Goal: Check status: Check status

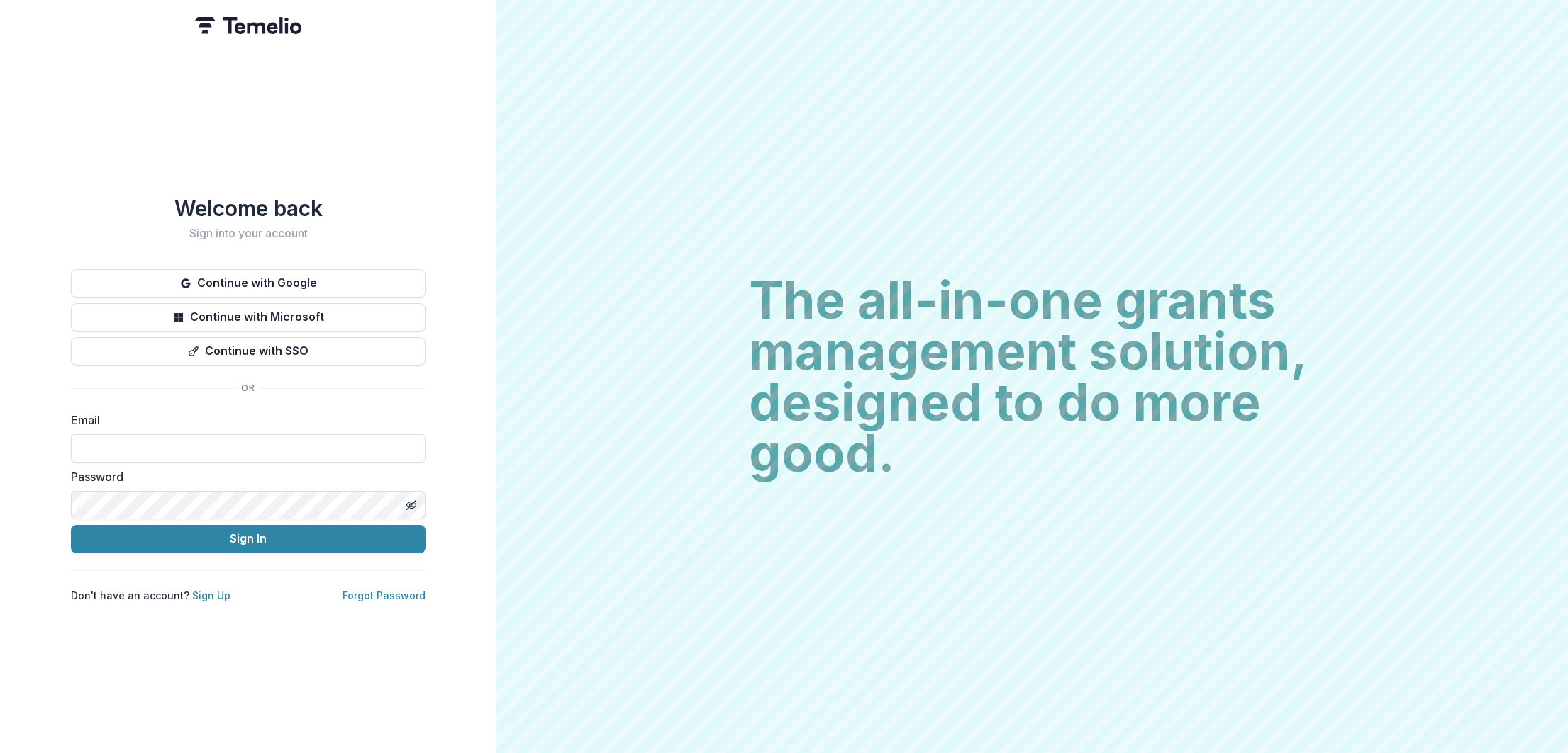
type input "**********"
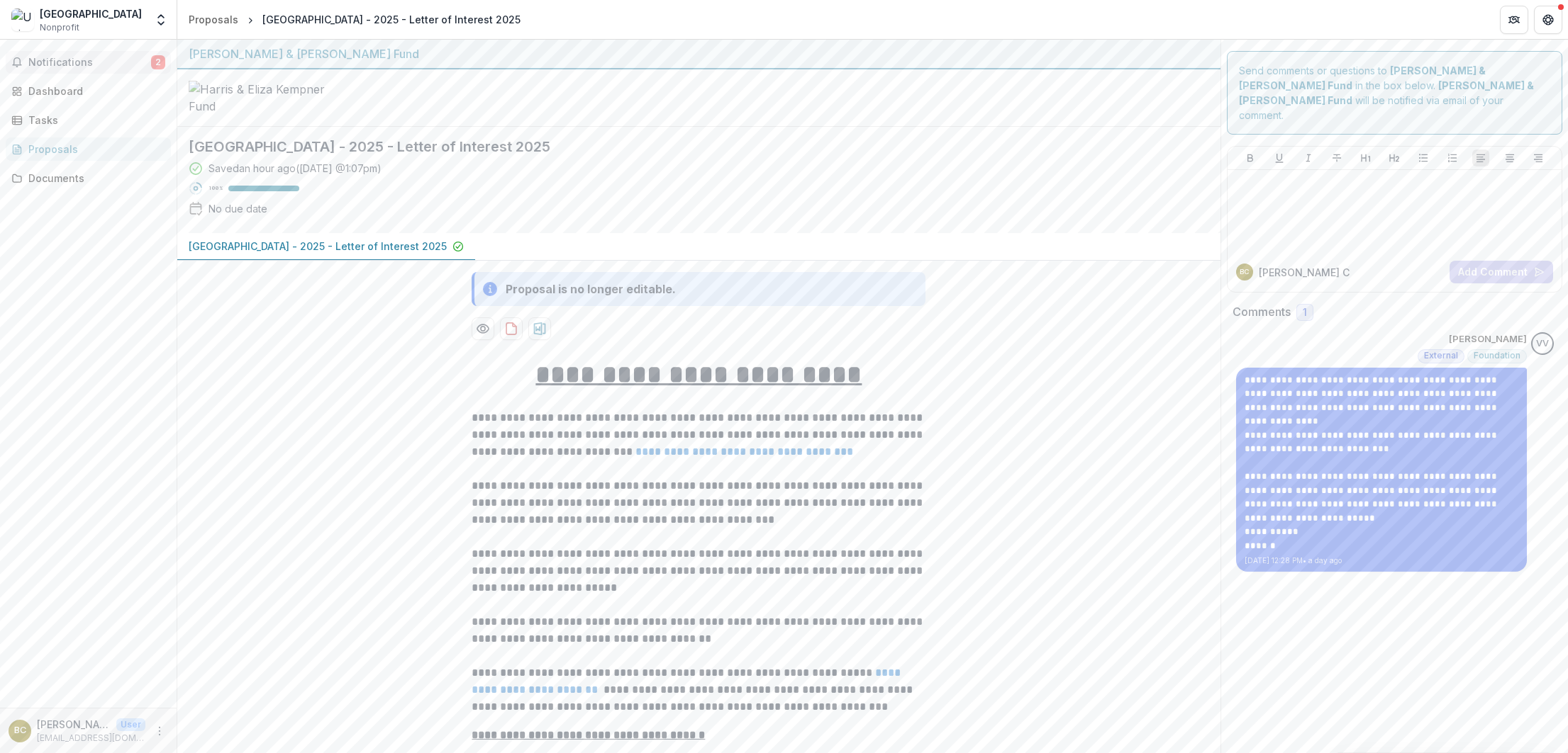
click at [52, 67] on span "Notifications" at bounding box center [89, 63] width 122 height 12
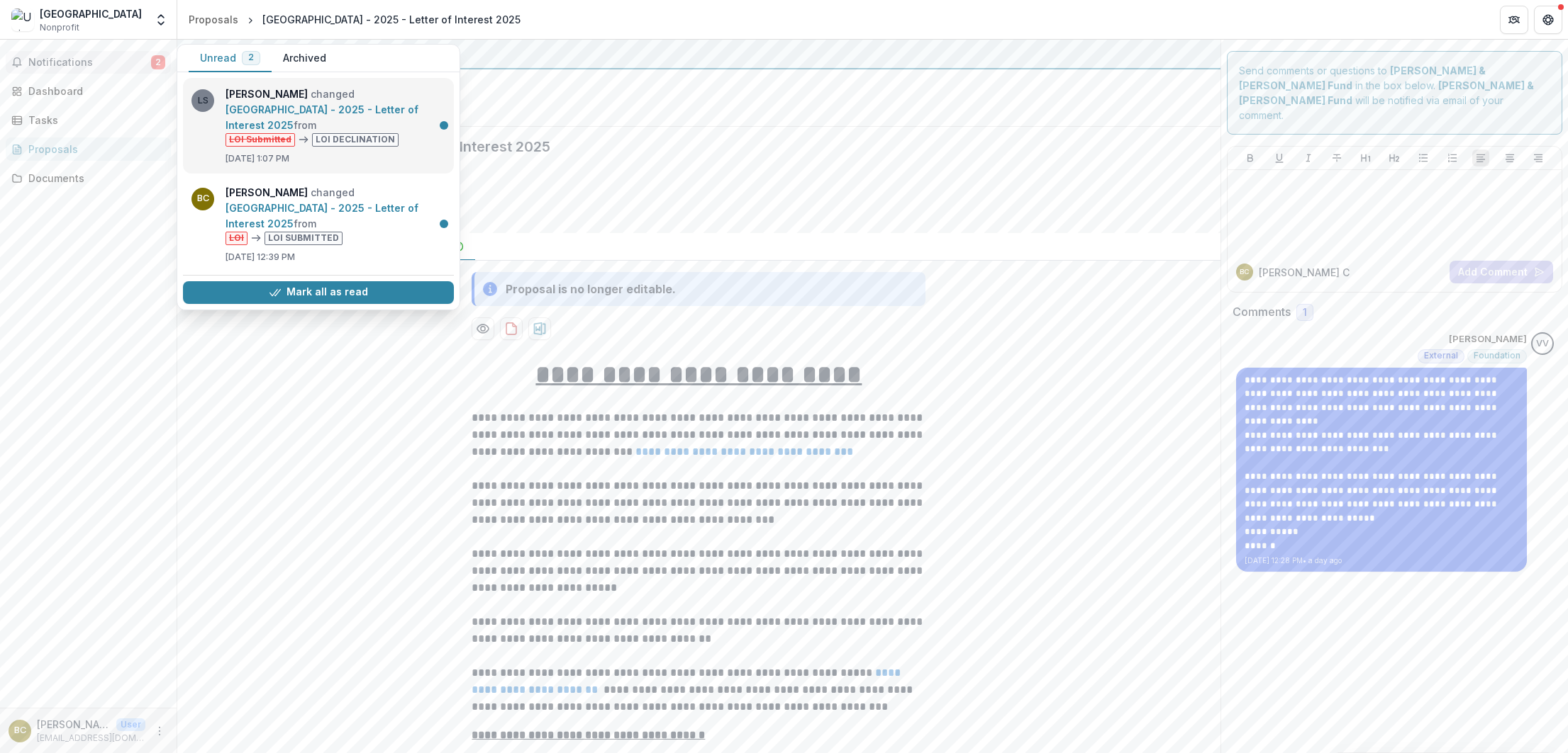
click at [355, 103] on link "[GEOGRAPHIC_DATA] - 2025 - Letter of Interest 2025" at bounding box center [322, 117] width 193 height 27
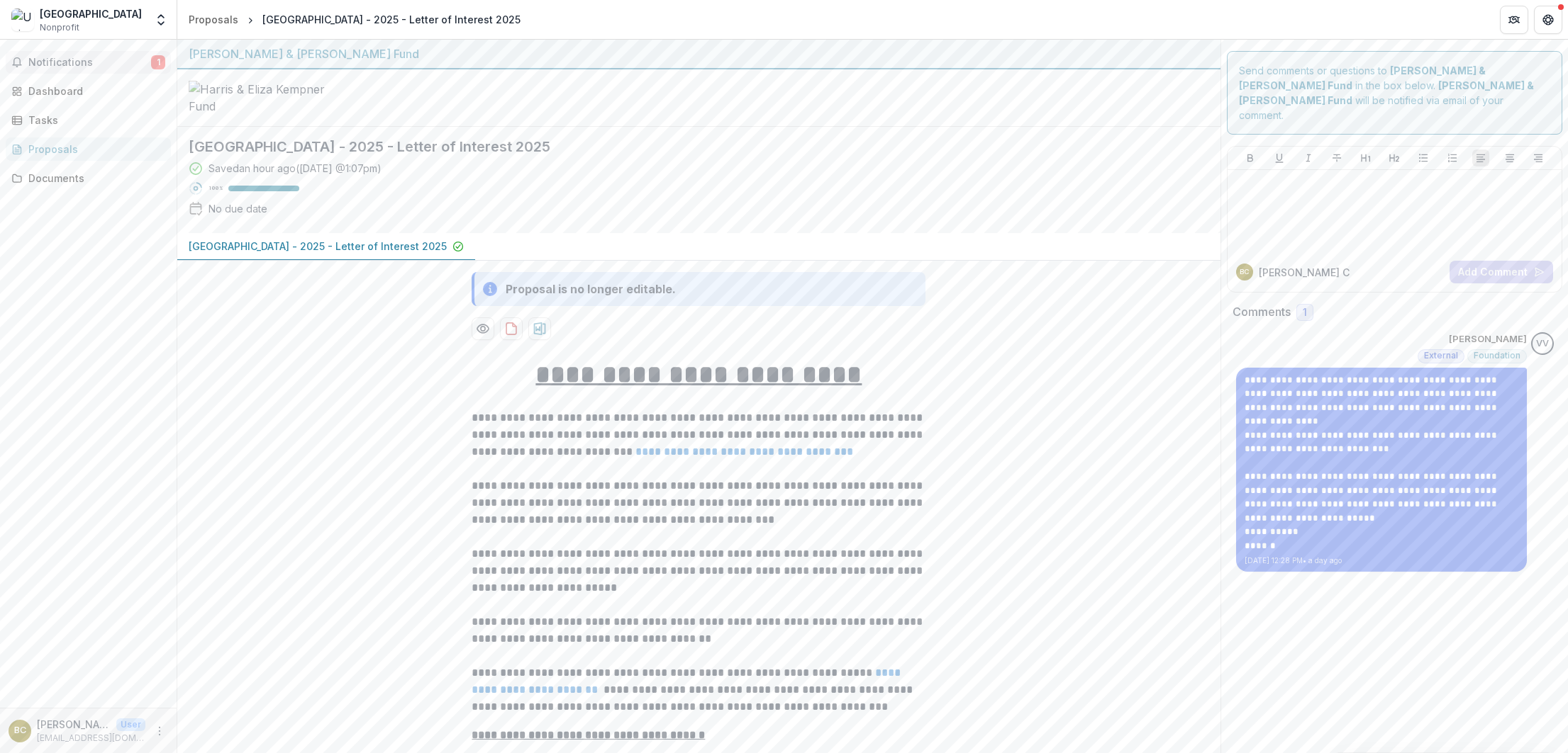
click at [124, 57] on span "Notifications" at bounding box center [89, 63] width 122 height 12
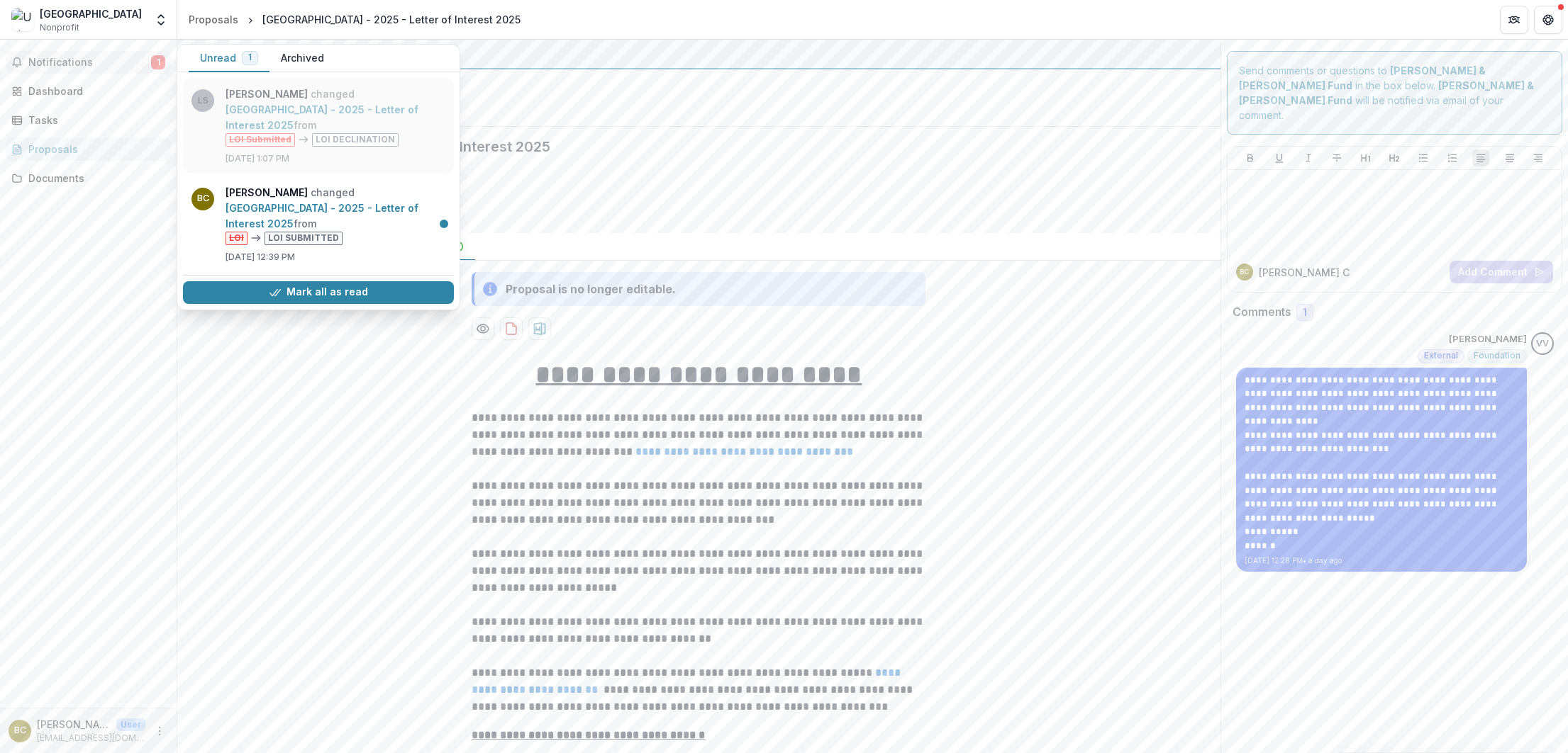
click at [357, 107] on link "[GEOGRAPHIC_DATA] - 2025 - Letter of Interest 2025" at bounding box center [322, 117] width 193 height 27
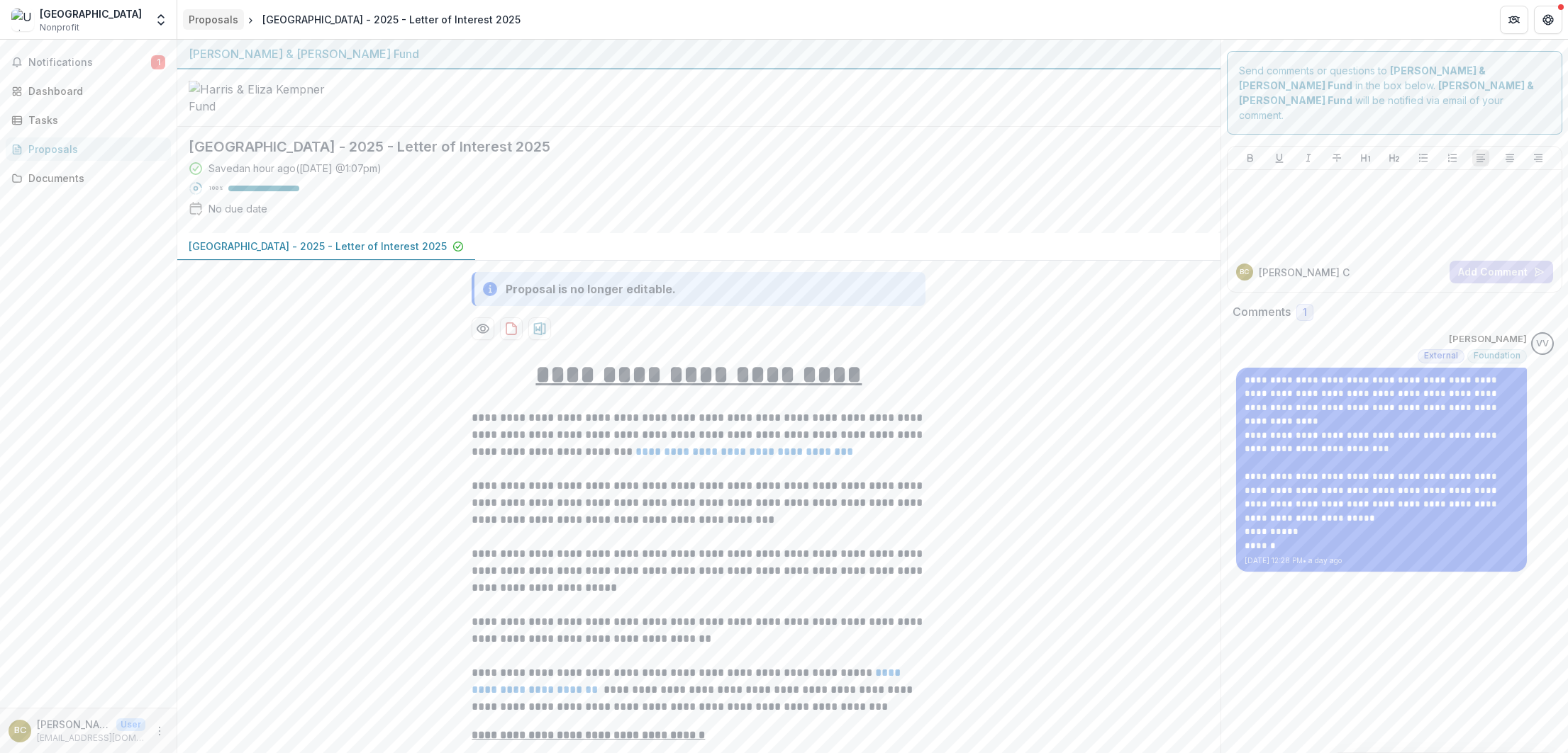
click at [208, 21] on div "Proposals" at bounding box center [213, 20] width 50 height 15
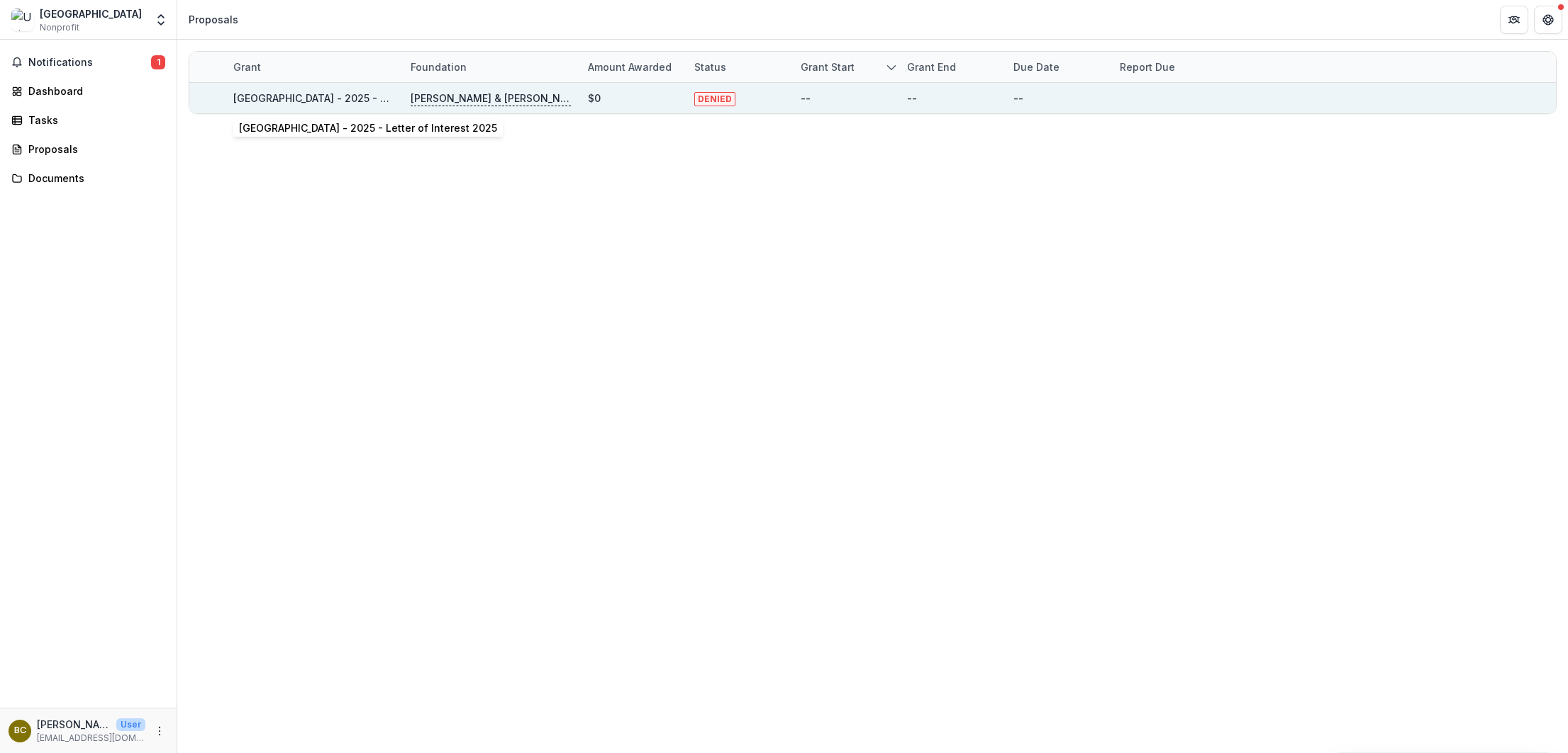
click at [265, 100] on link "[GEOGRAPHIC_DATA] - 2025 - Letter of Interest 2025" at bounding box center [362, 98] width 258 height 12
